Goal: Task Accomplishment & Management: Manage account settings

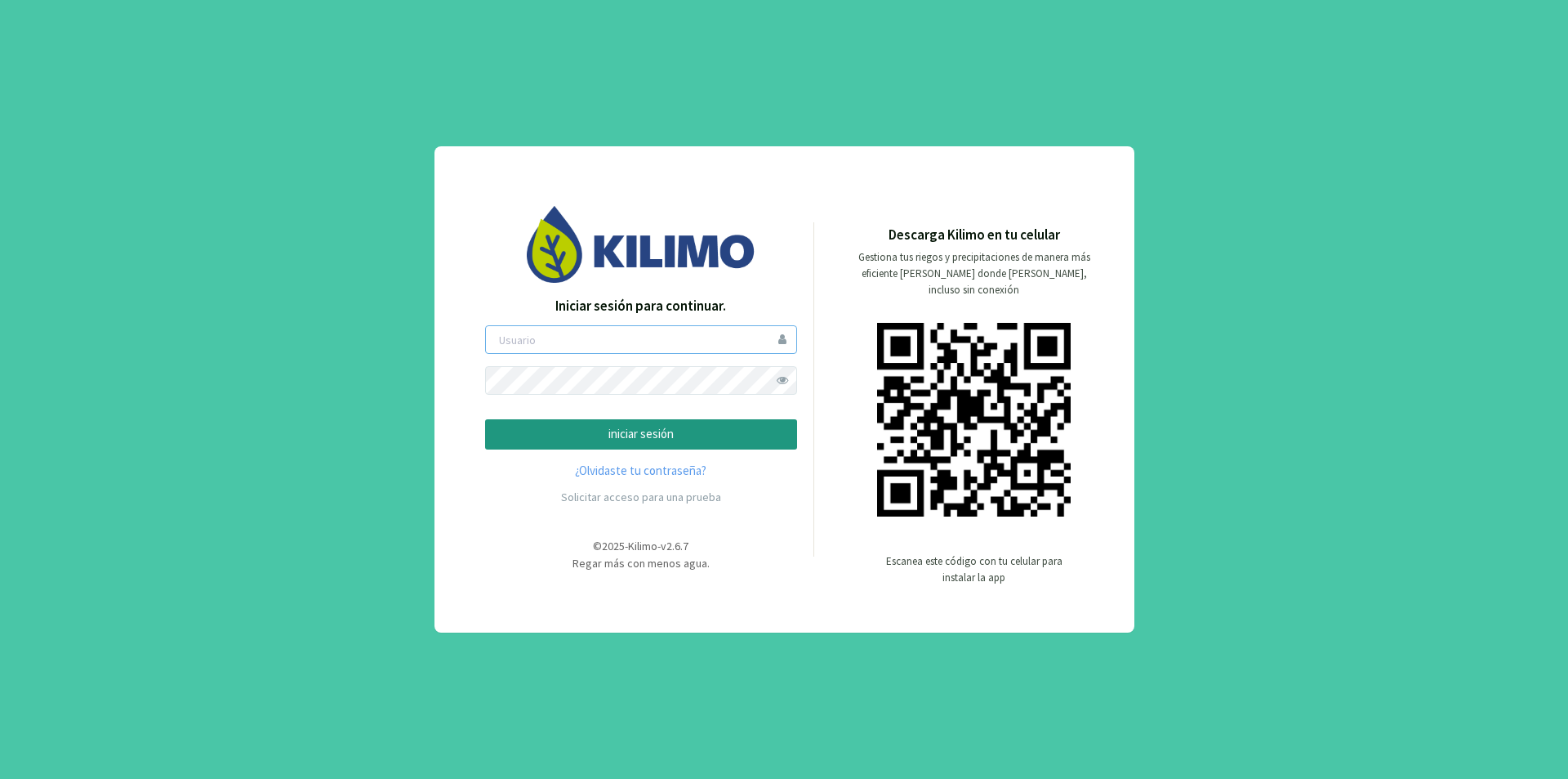
type input "lamili"
click at [711, 433] on p "iniciar sesión" at bounding box center [641, 434] width 284 height 19
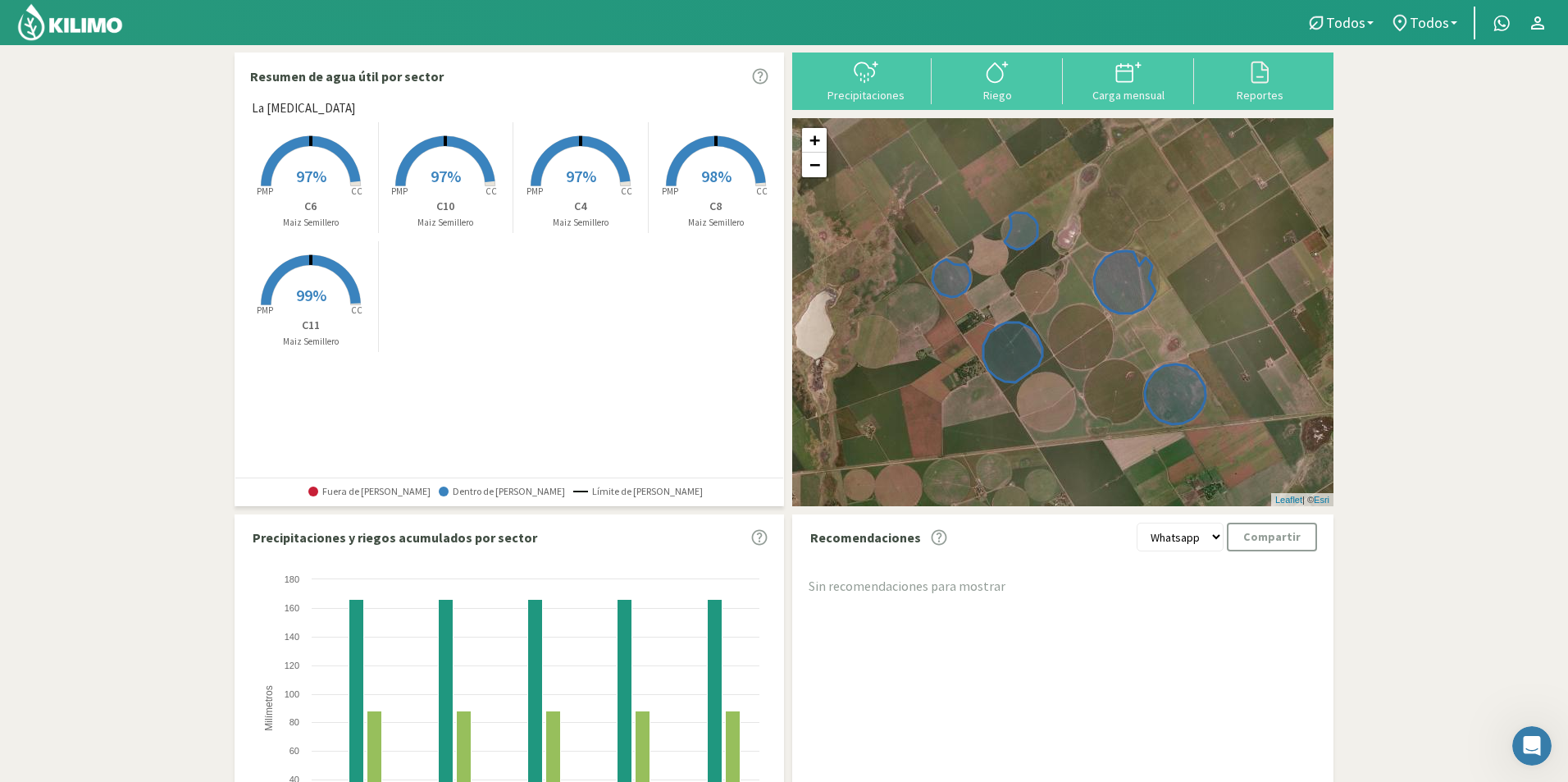
click at [701, 178] on span "98%" at bounding box center [717, 176] width 31 height 20
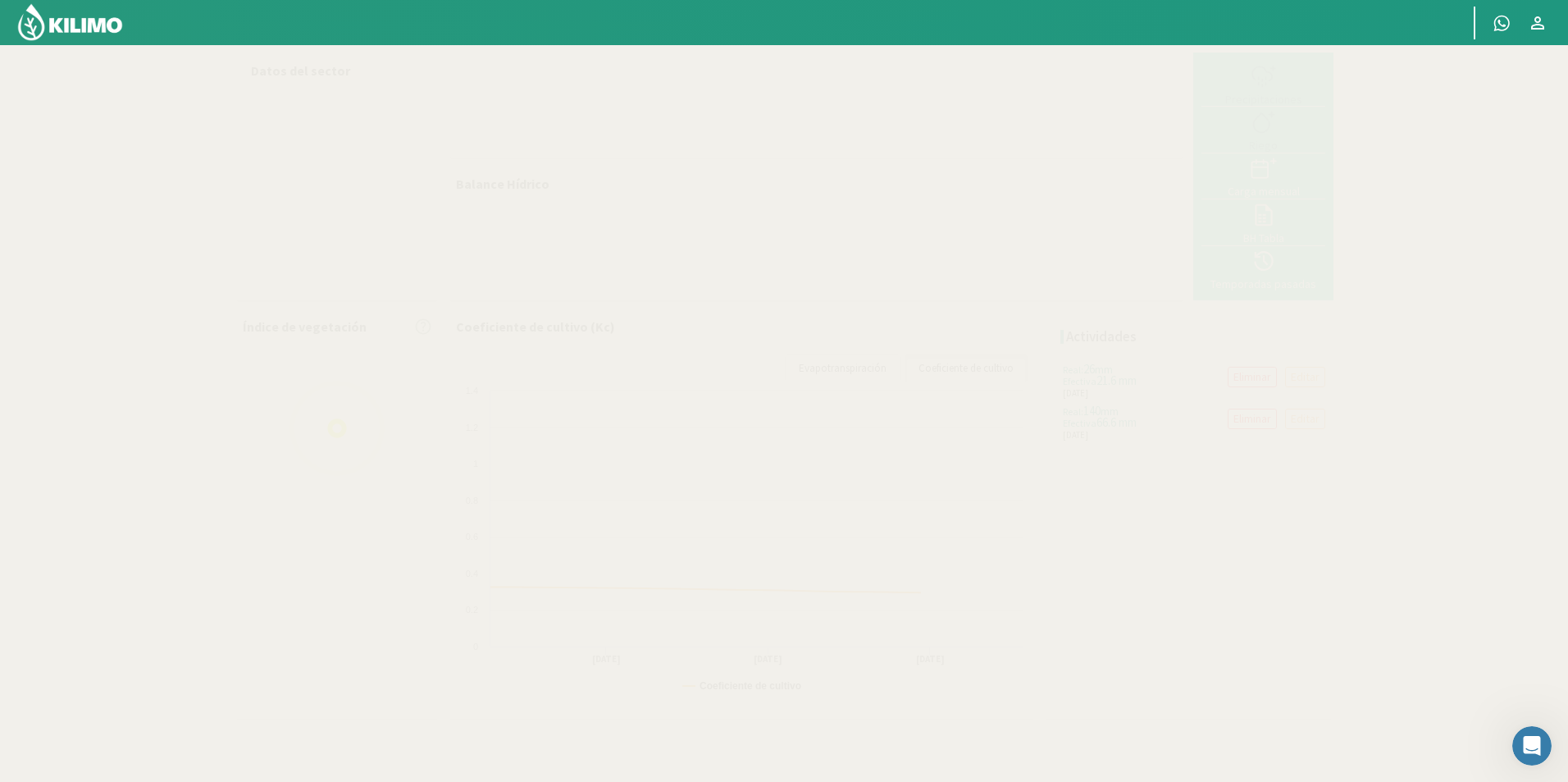
select select "4: Object"
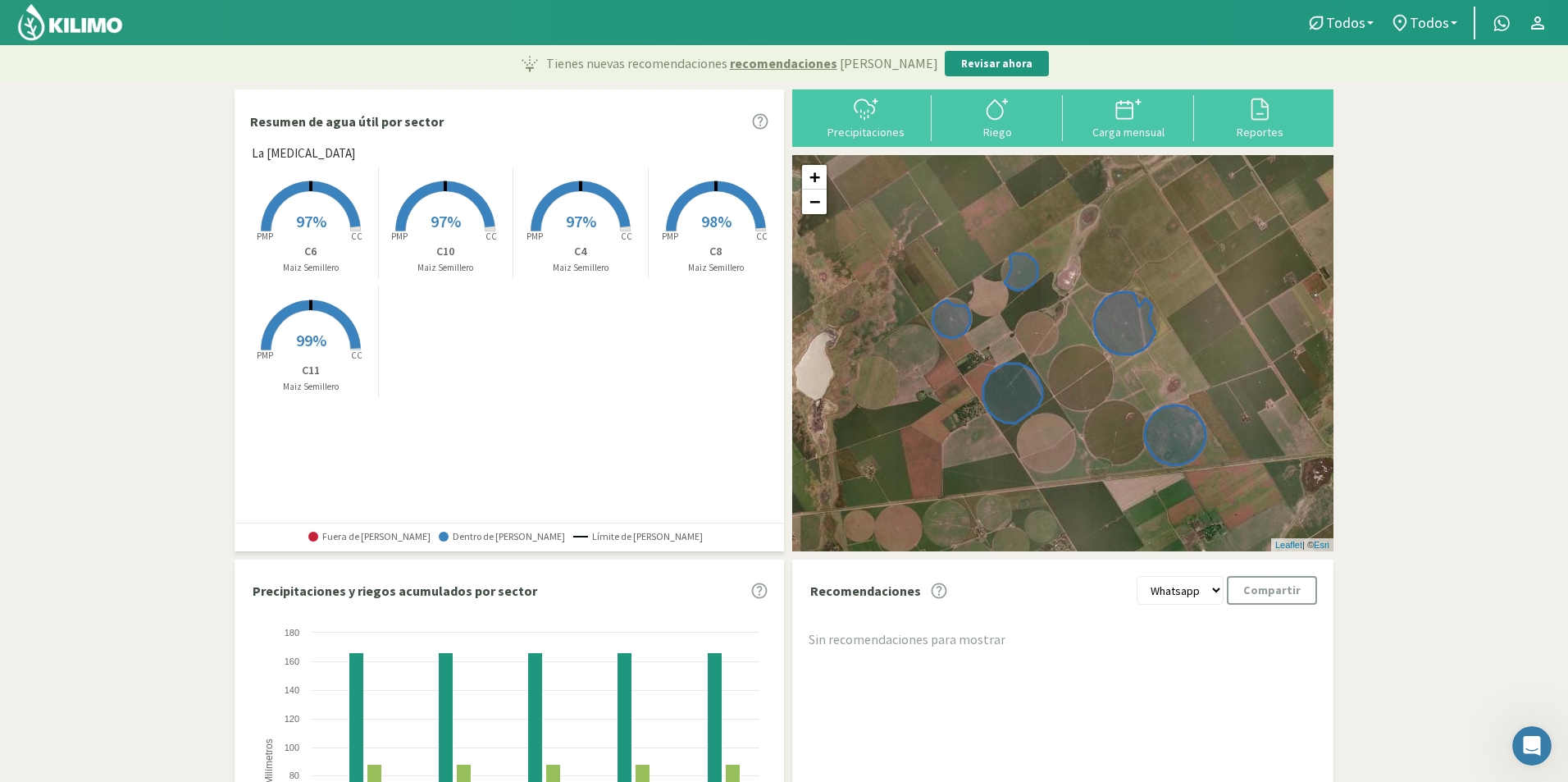
click at [453, 224] on span "97%" at bounding box center [446, 221] width 31 height 20
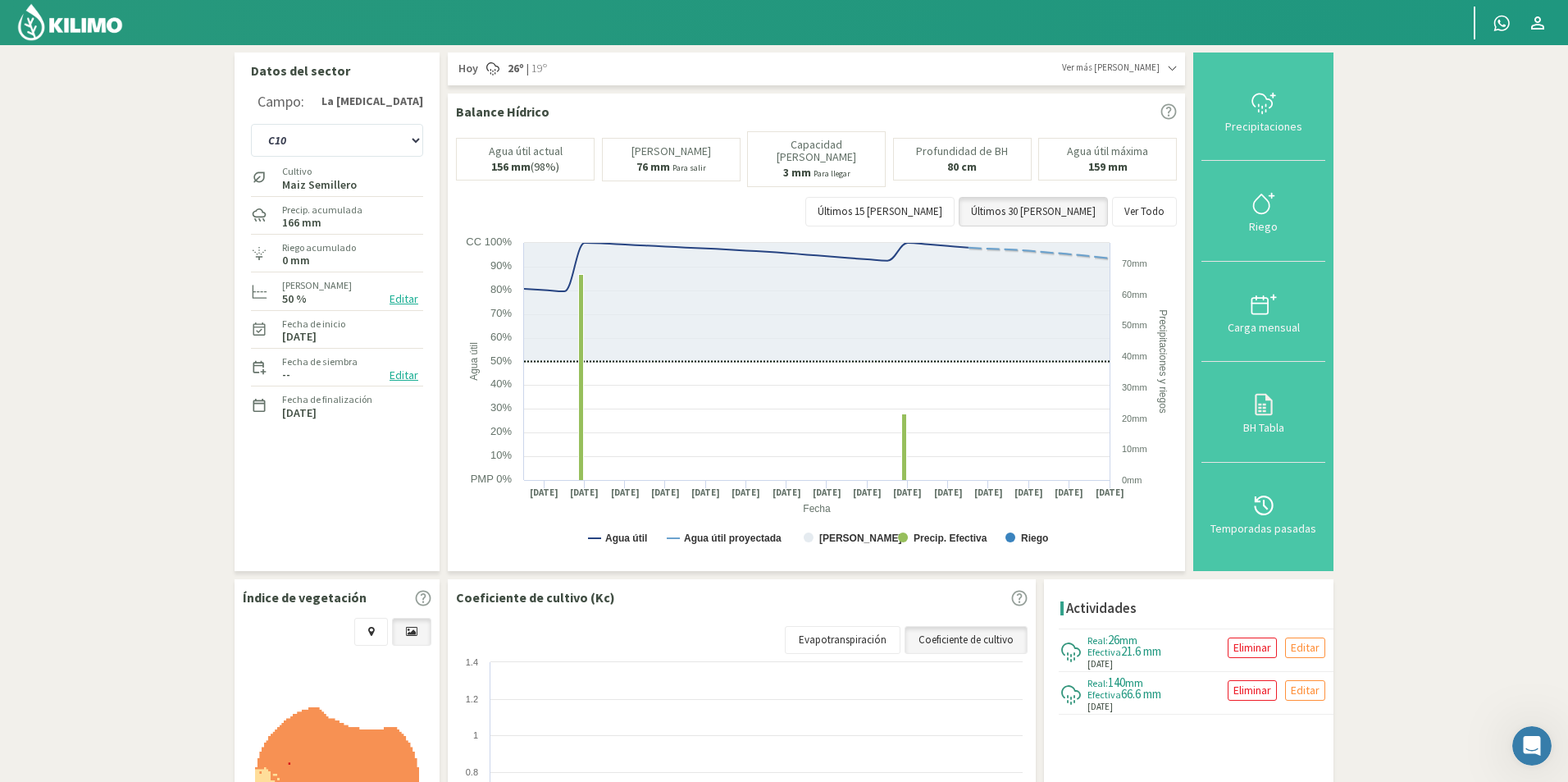
click at [402, 374] on button "Editar" at bounding box center [403, 375] width 38 height 19
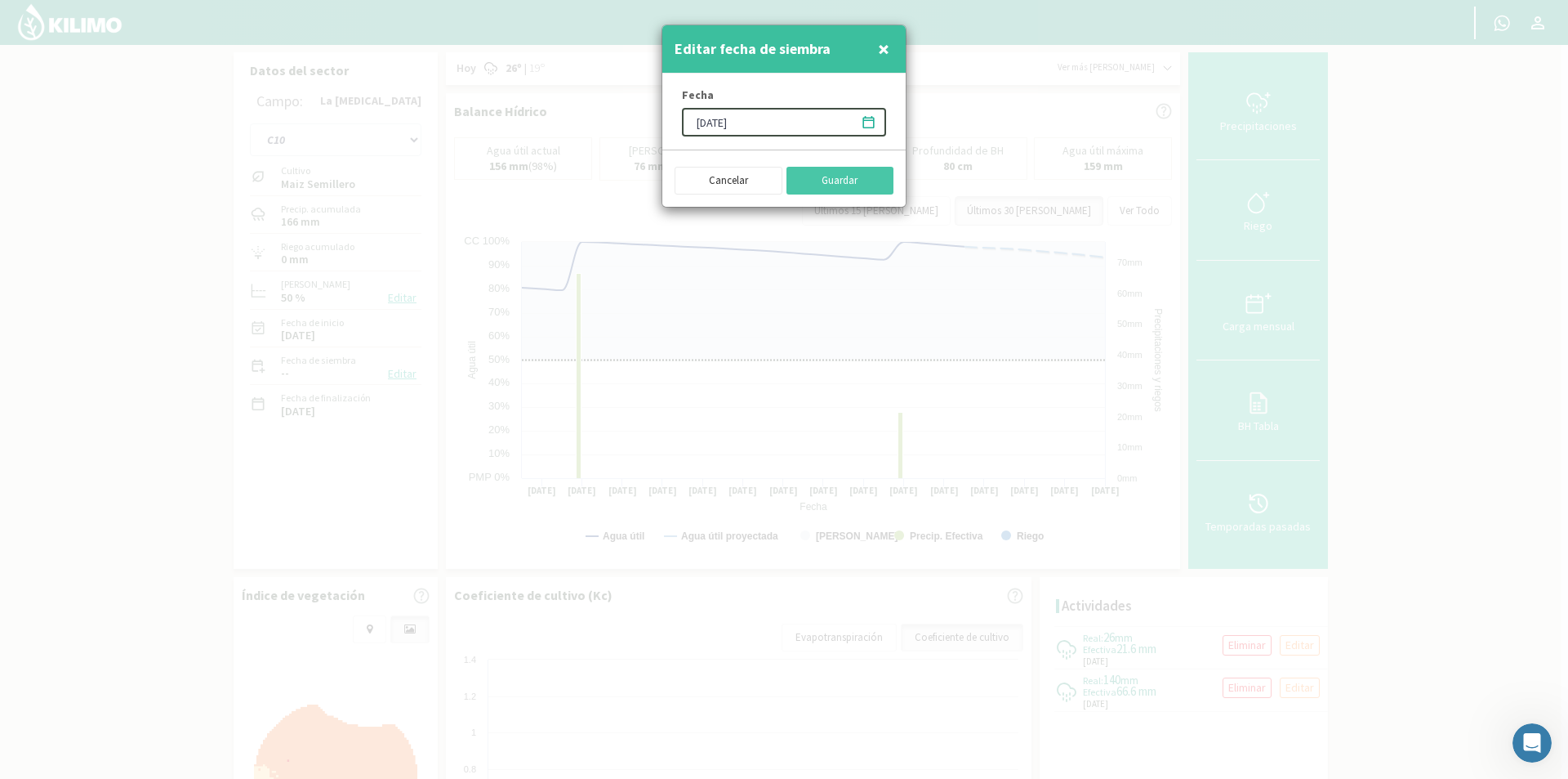
click at [869, 123] on icon at bounding box center [868, 122] width 15 height 15
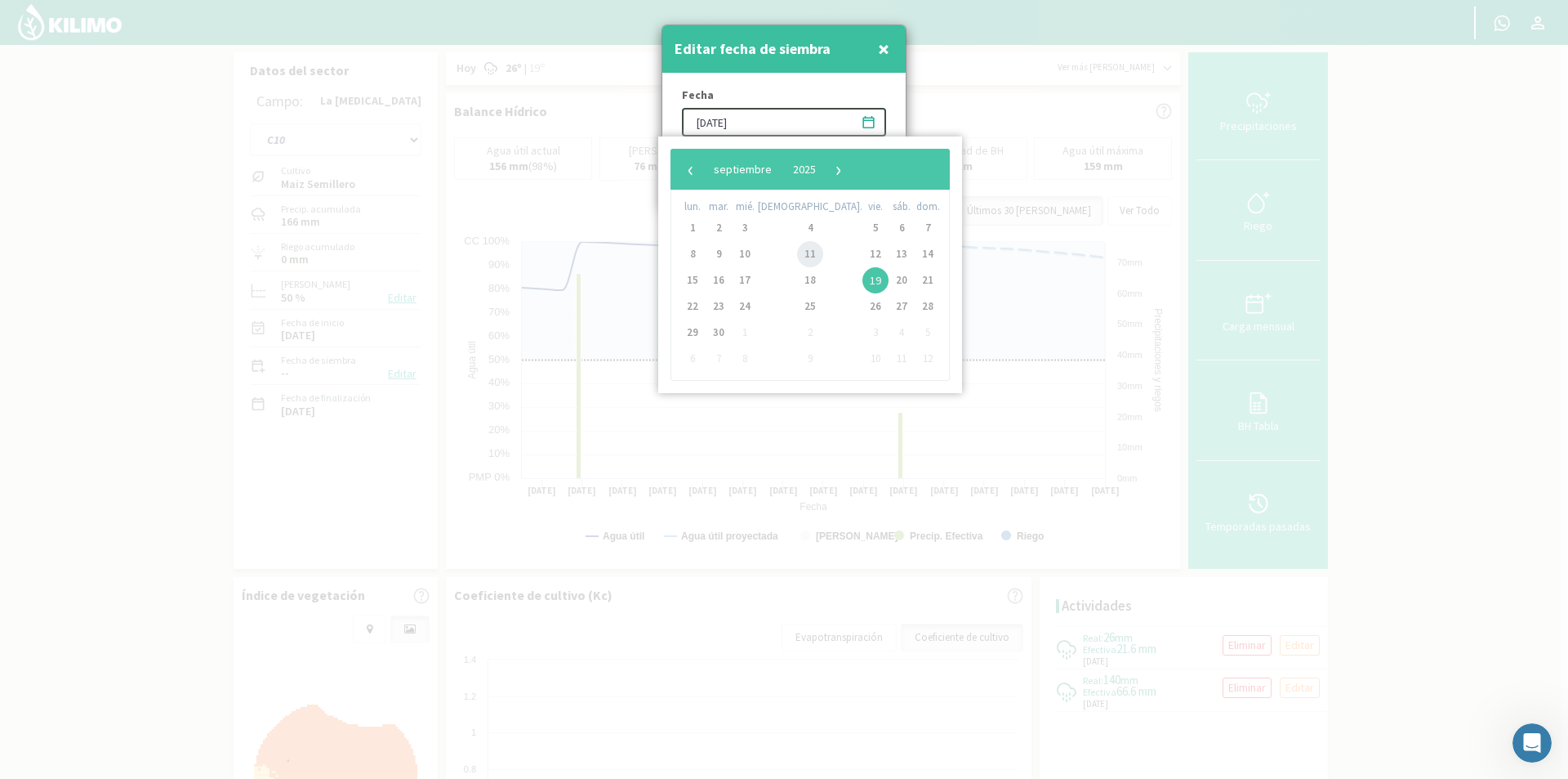
click at [797, 248] on span "11" at bounding box center [810, 254] width 26 height 26
type input "[DATE]"
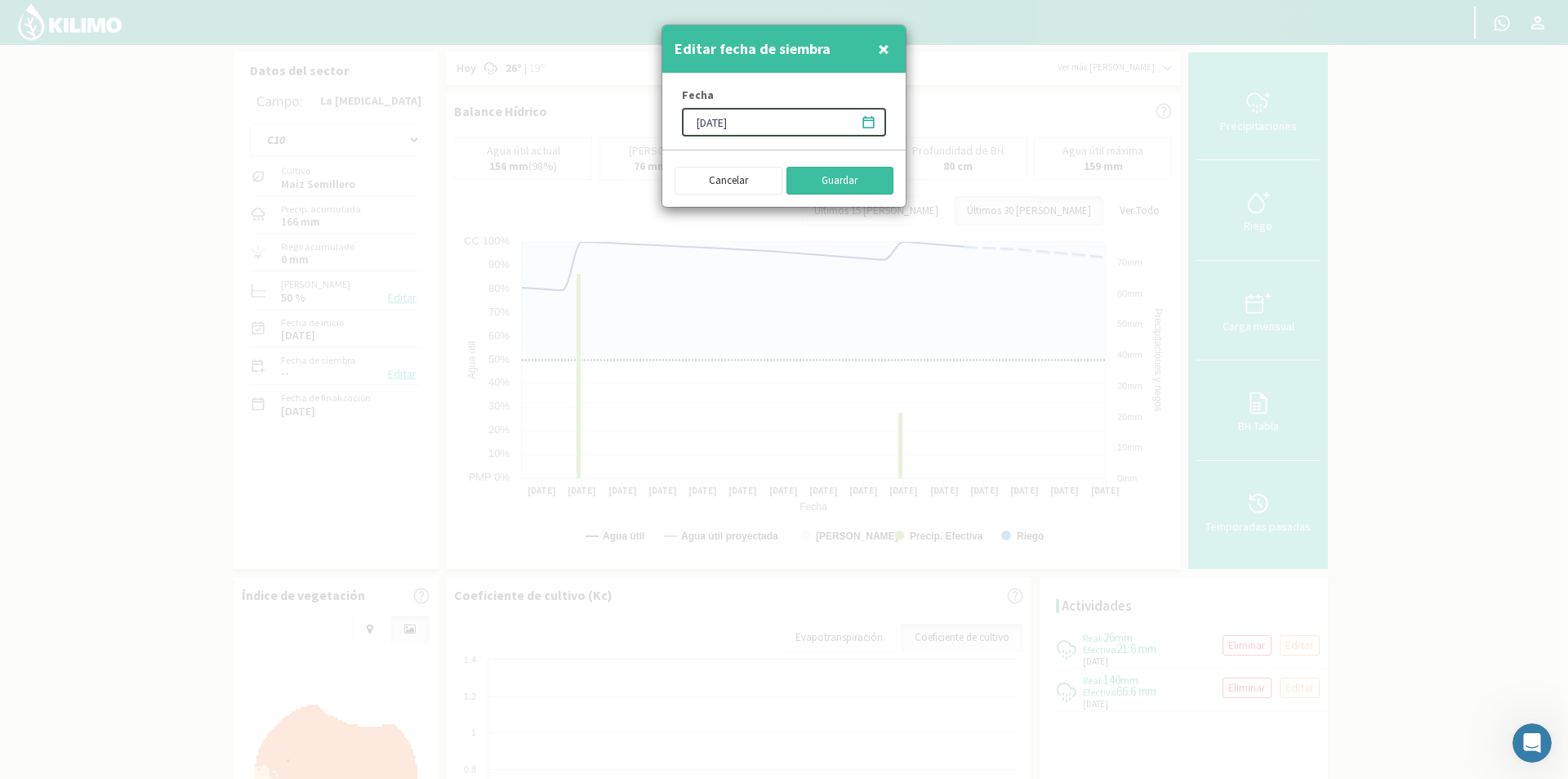
click at [831, 179] on button "Guardar" at bounding box center [840, 180] width 108 height 28
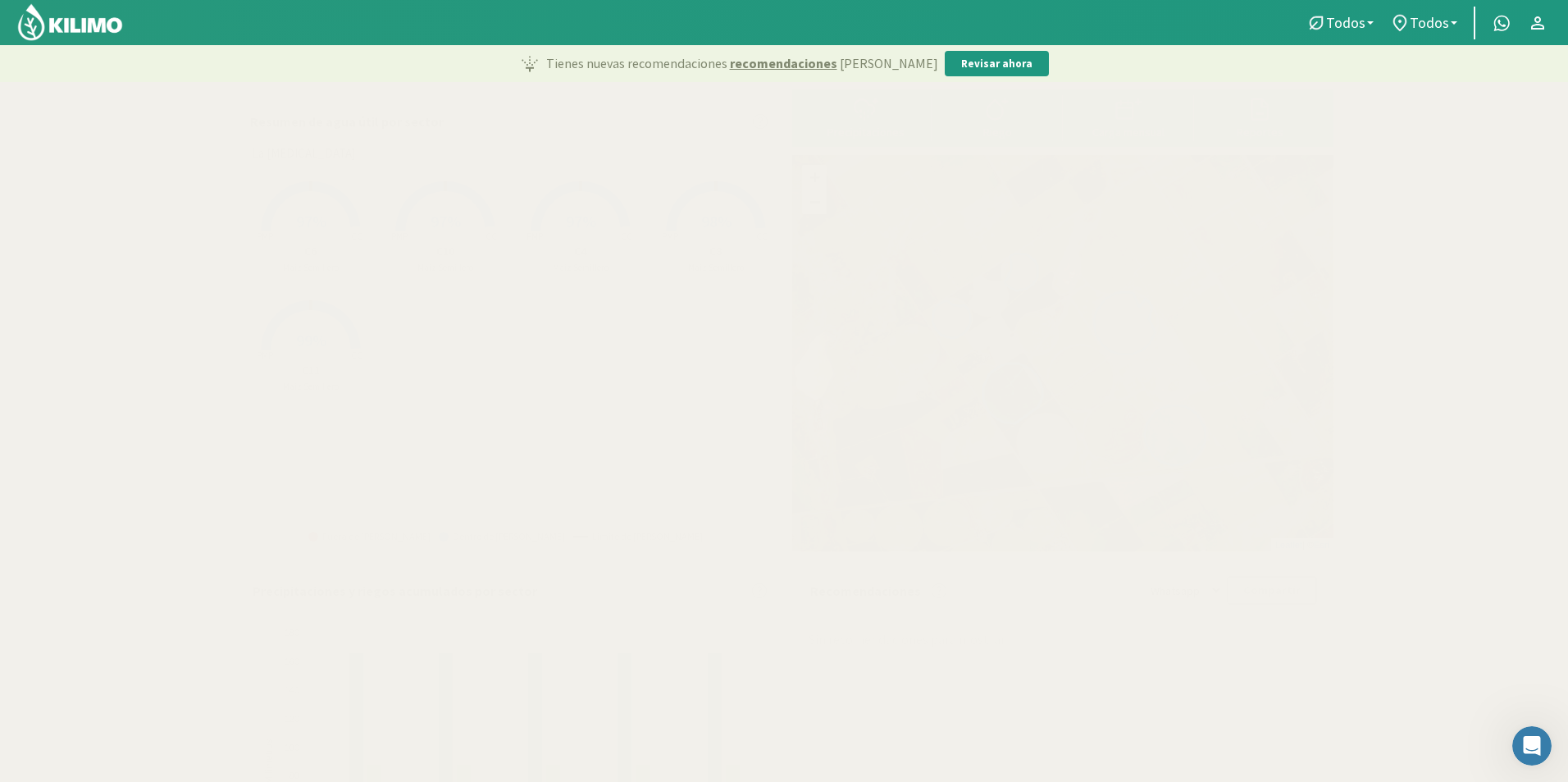
click at [579, 217] on span "97%" at bounding box center [582, 221] width 31 height 20
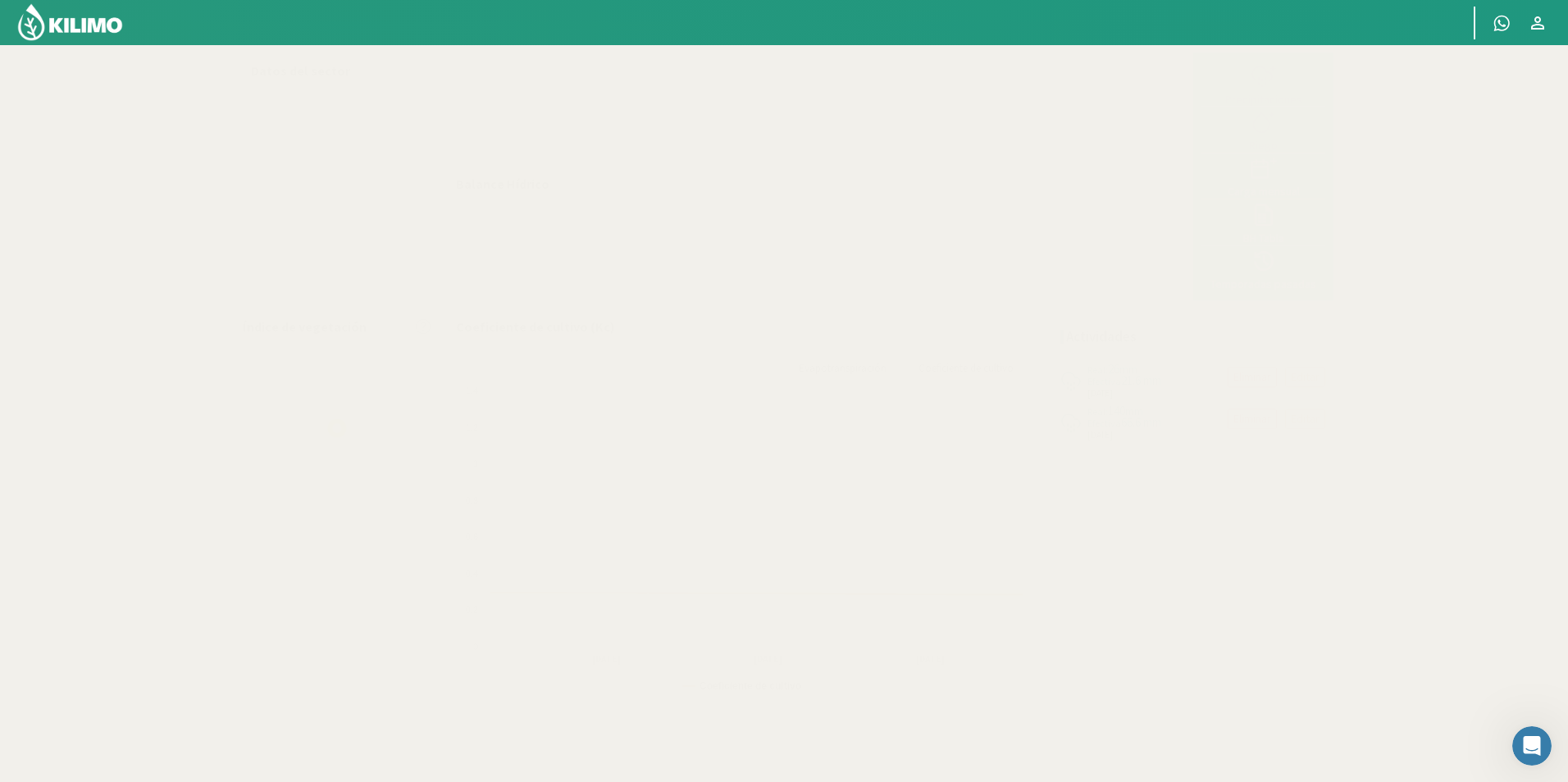
type input "[DATE]"
select select "2: Object"
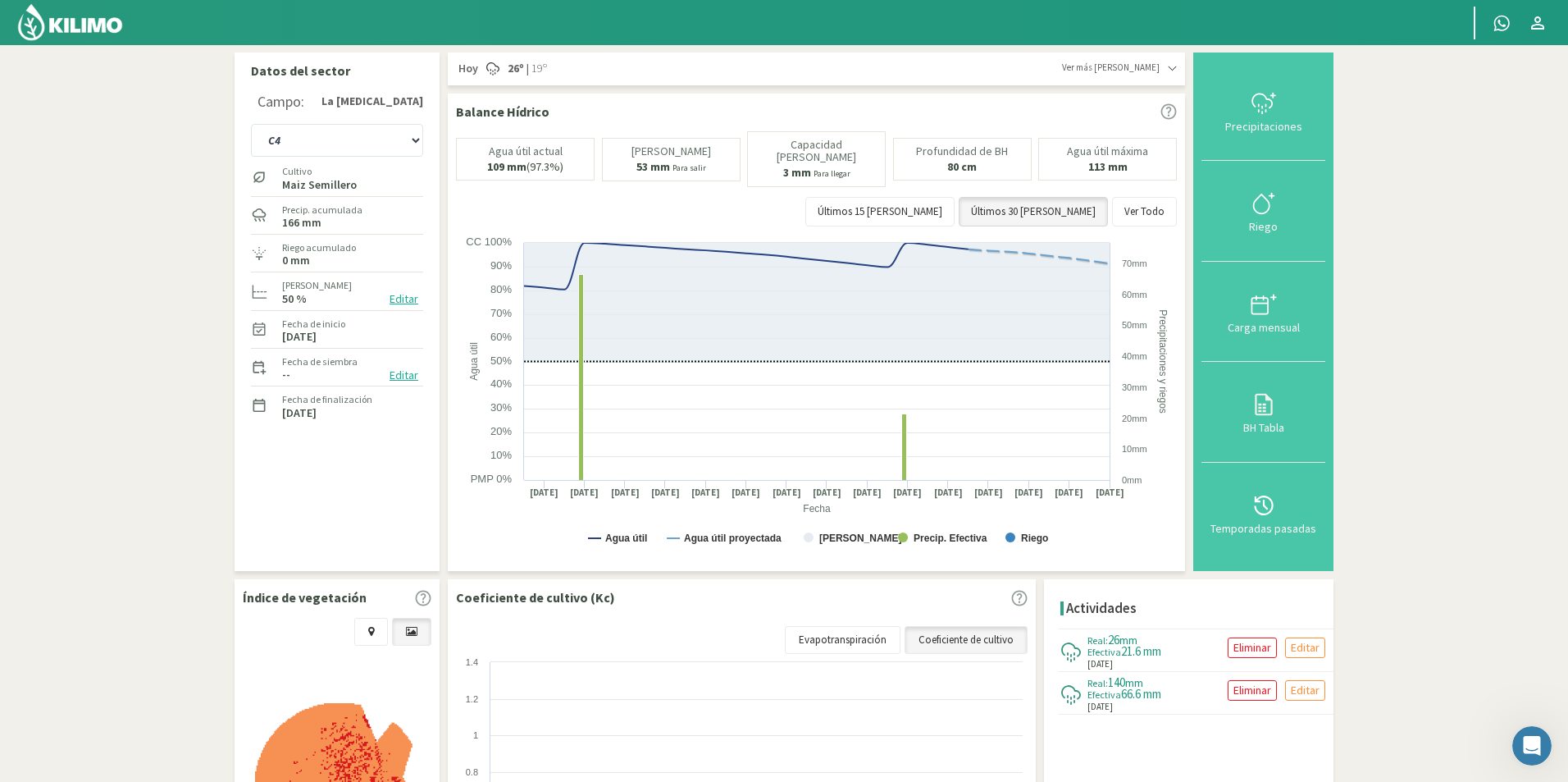
click at [399, 373] on button "Editar" at bounding box center [403, 375] width 38 height 19
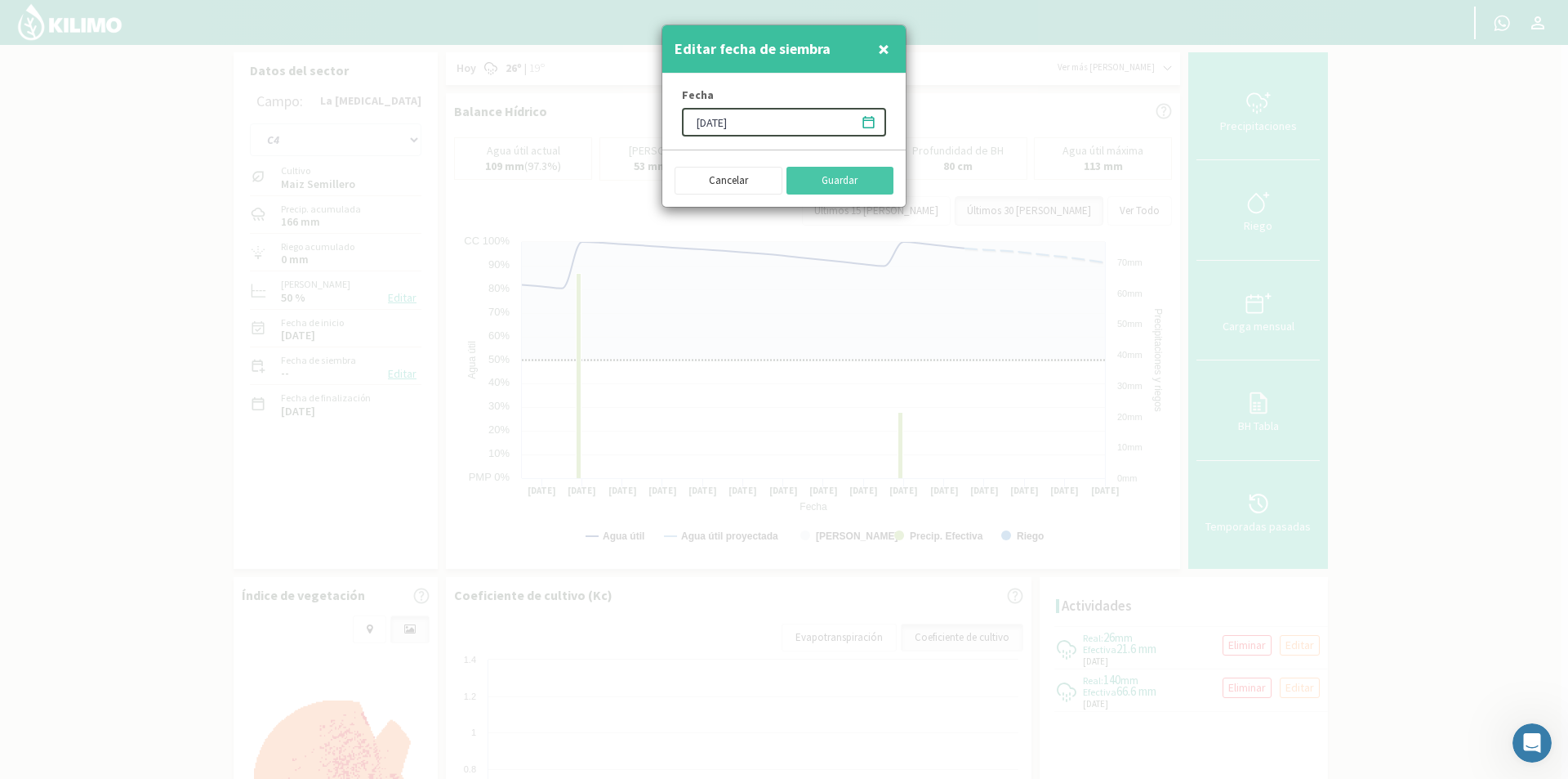
click at [869, 121] on icon at bounding box center [868, 122] width 12 height 12
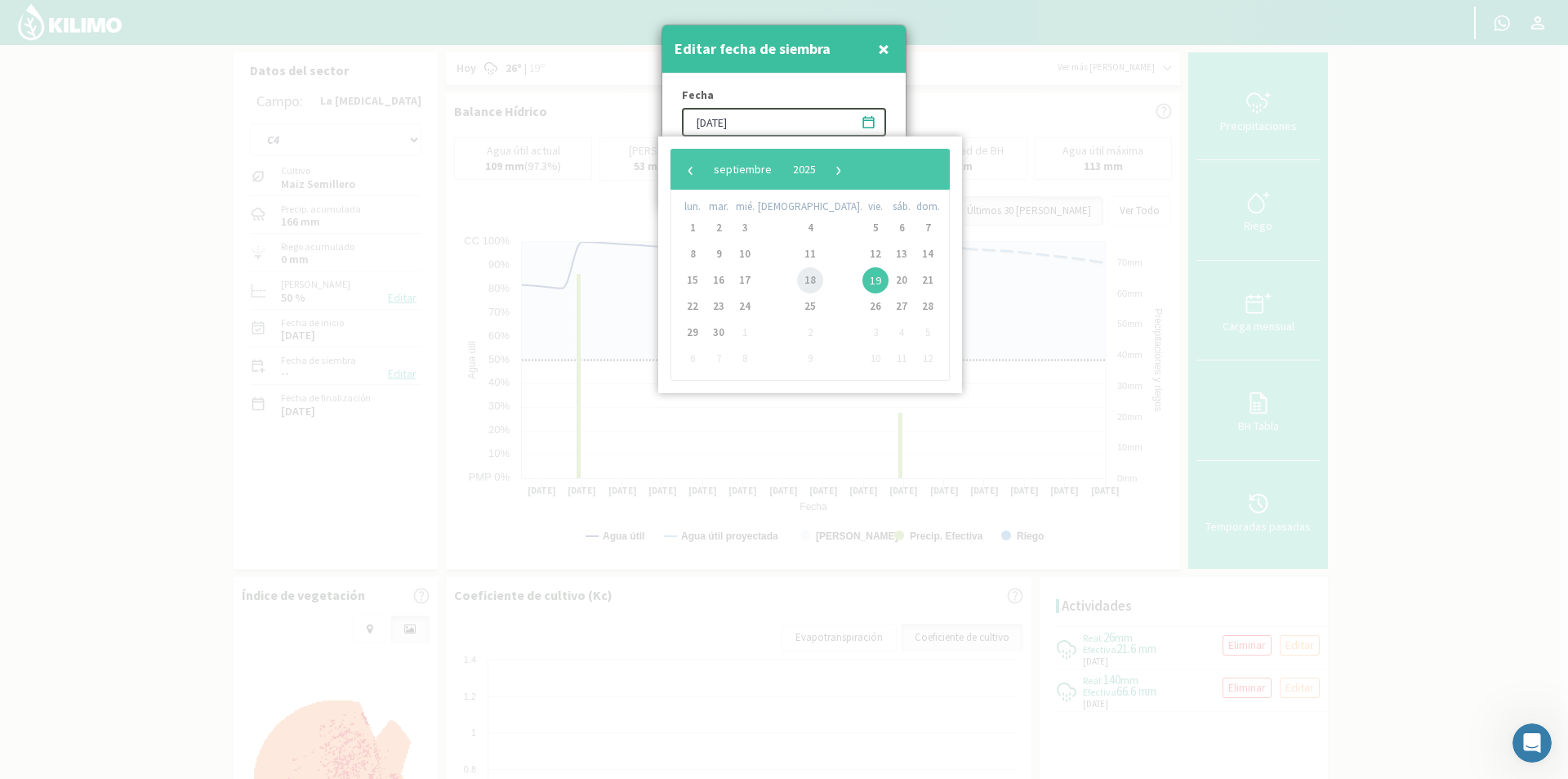
click at [797, 277] on span "18" at bounding box center [810, 280] width 26 height 26
type input "[DATE]"
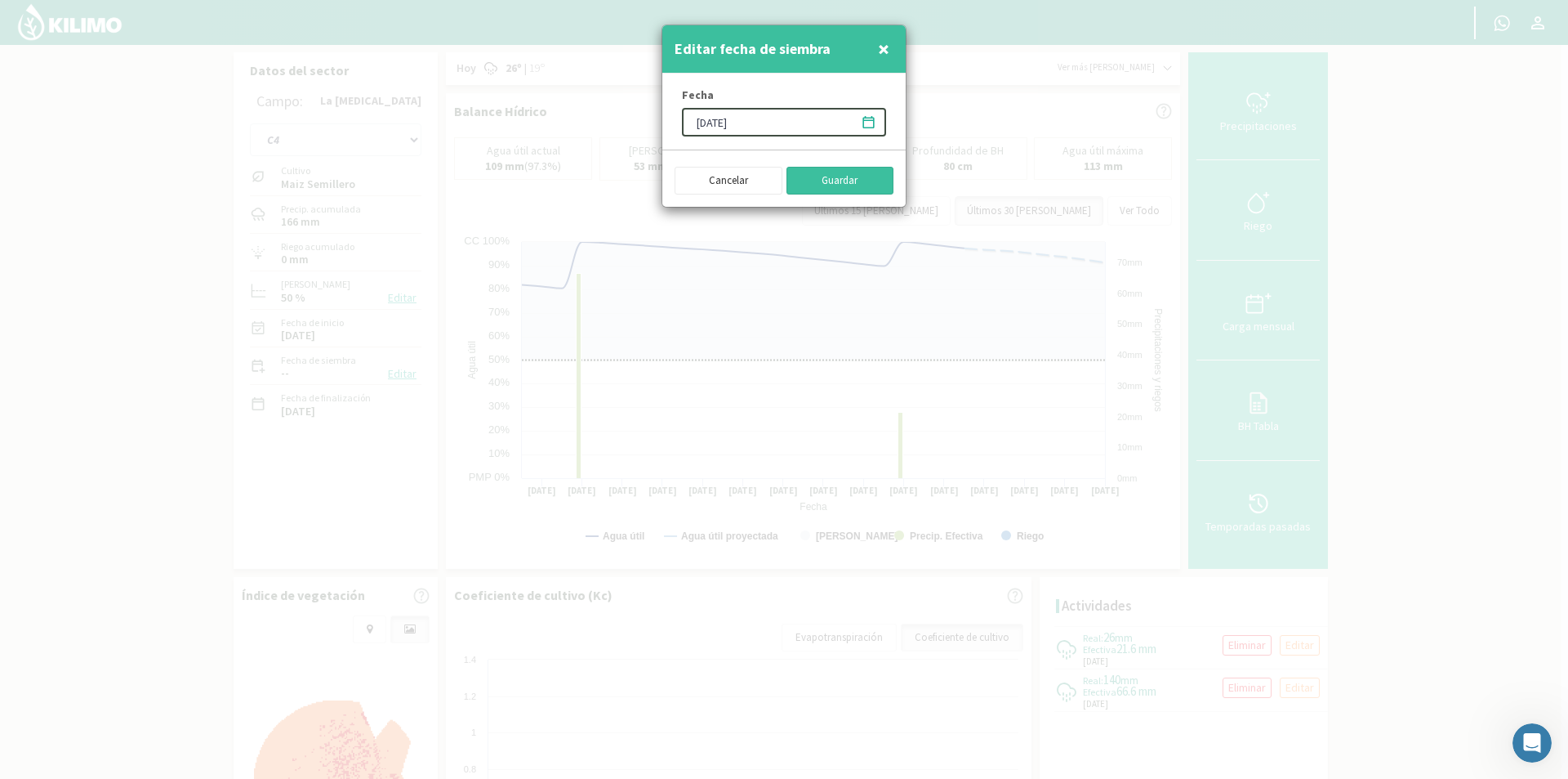
click at [844, 181] on button "Guardar" at bounding box center [840, 180] width 108 height 28
